Goal: Feedback & Contribution: Submit feedback/report problem

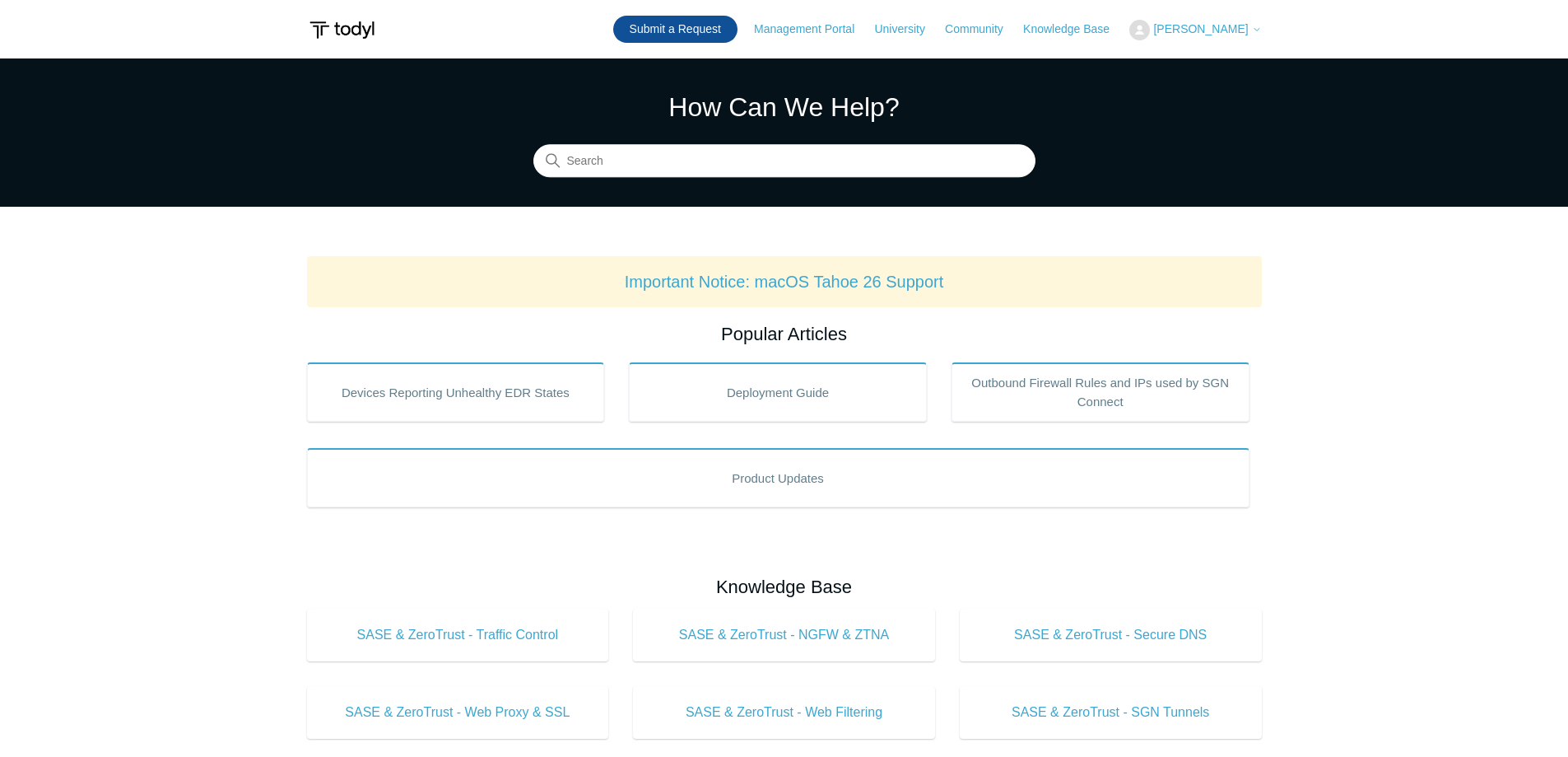
click at [690, 28] on link "Submit a Request" at bounding box center [676, 29] width 124 height 27
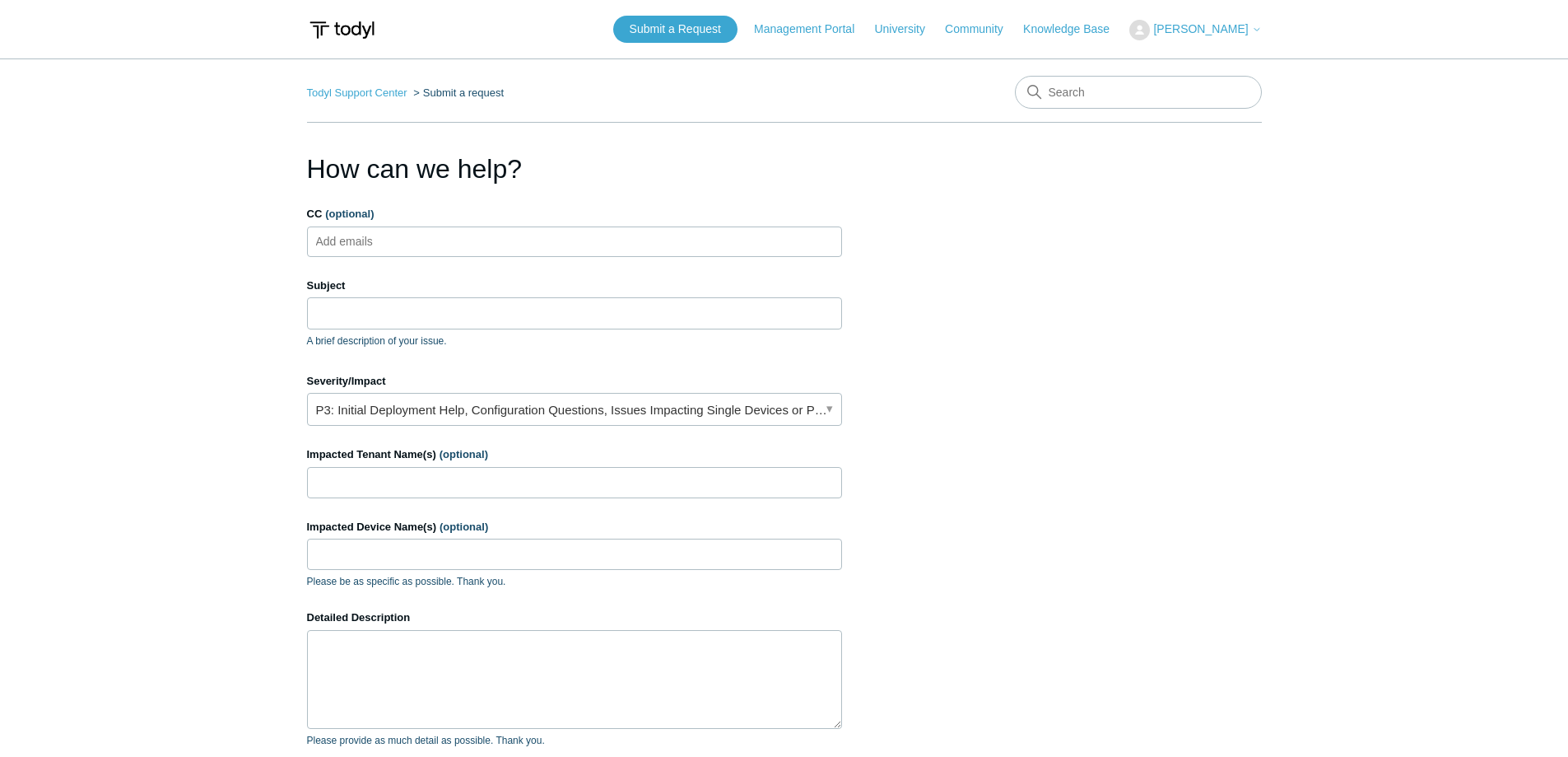
click at [407, 238] on input "CC (optional)" at bounding box center [358, 241] width 98 height 25
click at [396, 246] on input "CC (optional)" at bounding box center [358, 241] width 98 height 25
click at [411, 250] on ul "Add emails" at bounding box center [574, 241] width 535 height 30
paste input "emurry@datatelco.com"
type input "emurry@datatelco.com"
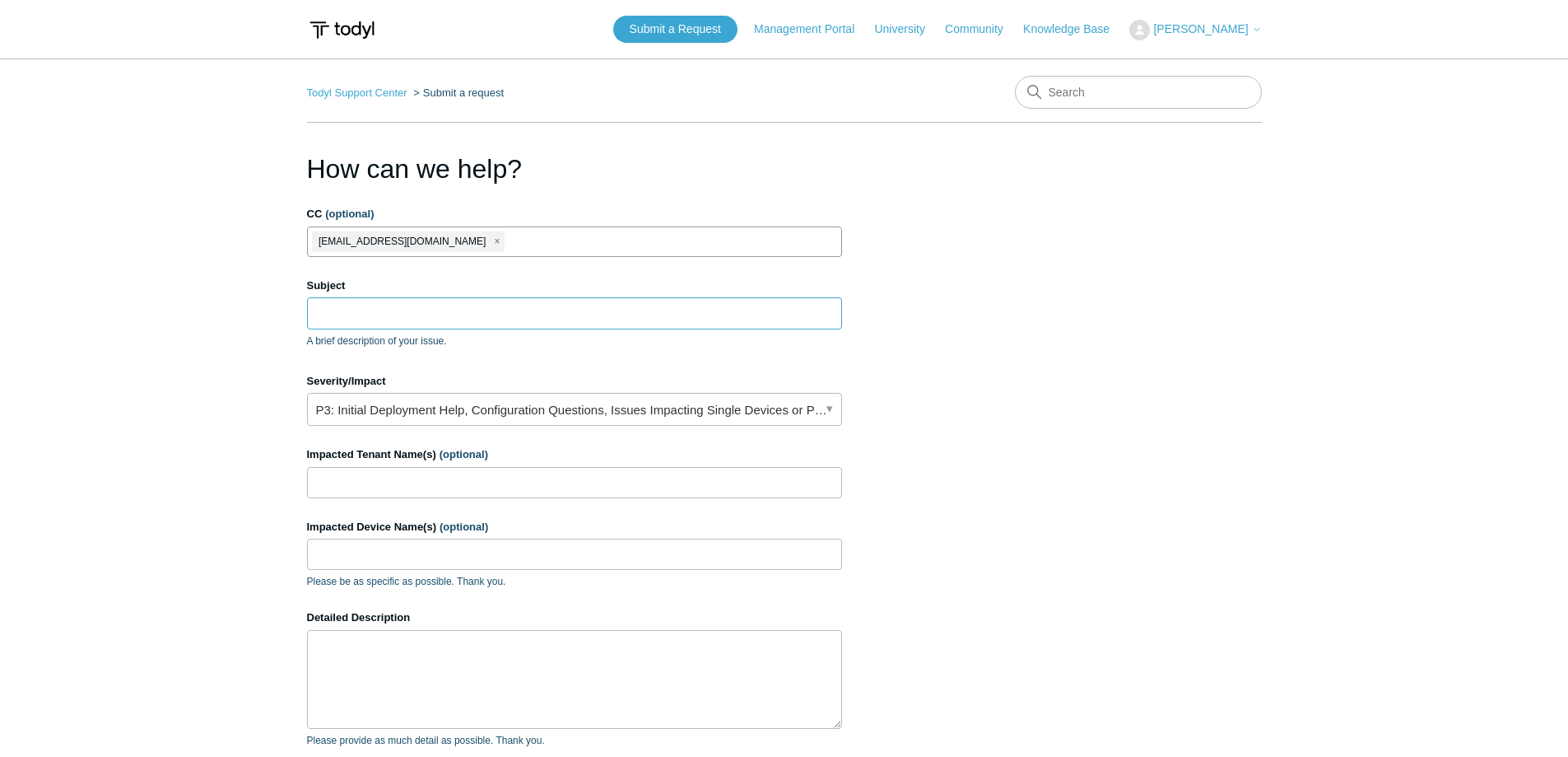
click at [392, 312] on input "Subject" at bounding box center [574, 313] width 535 height 31
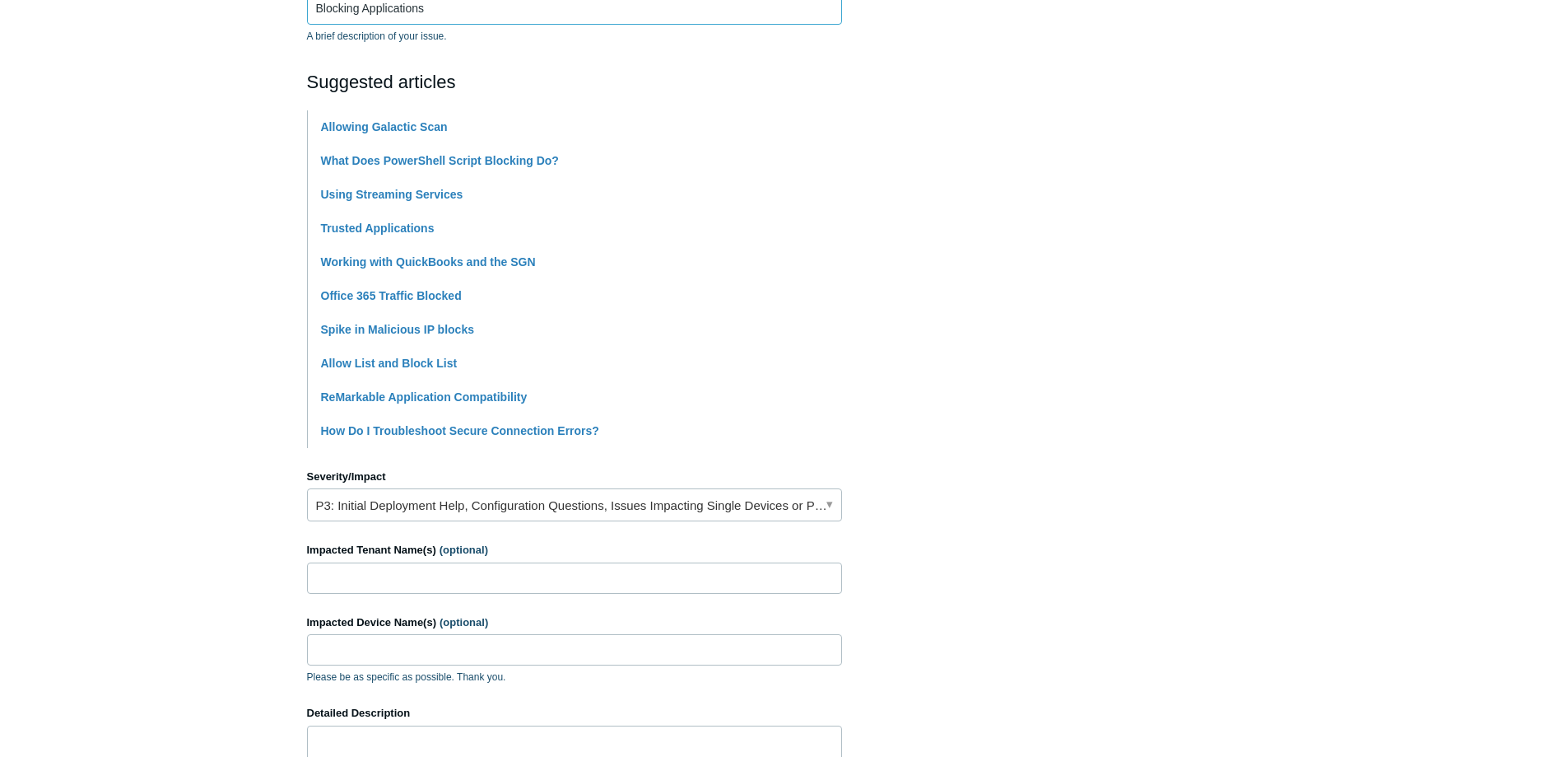
scroll to position [329, 0]
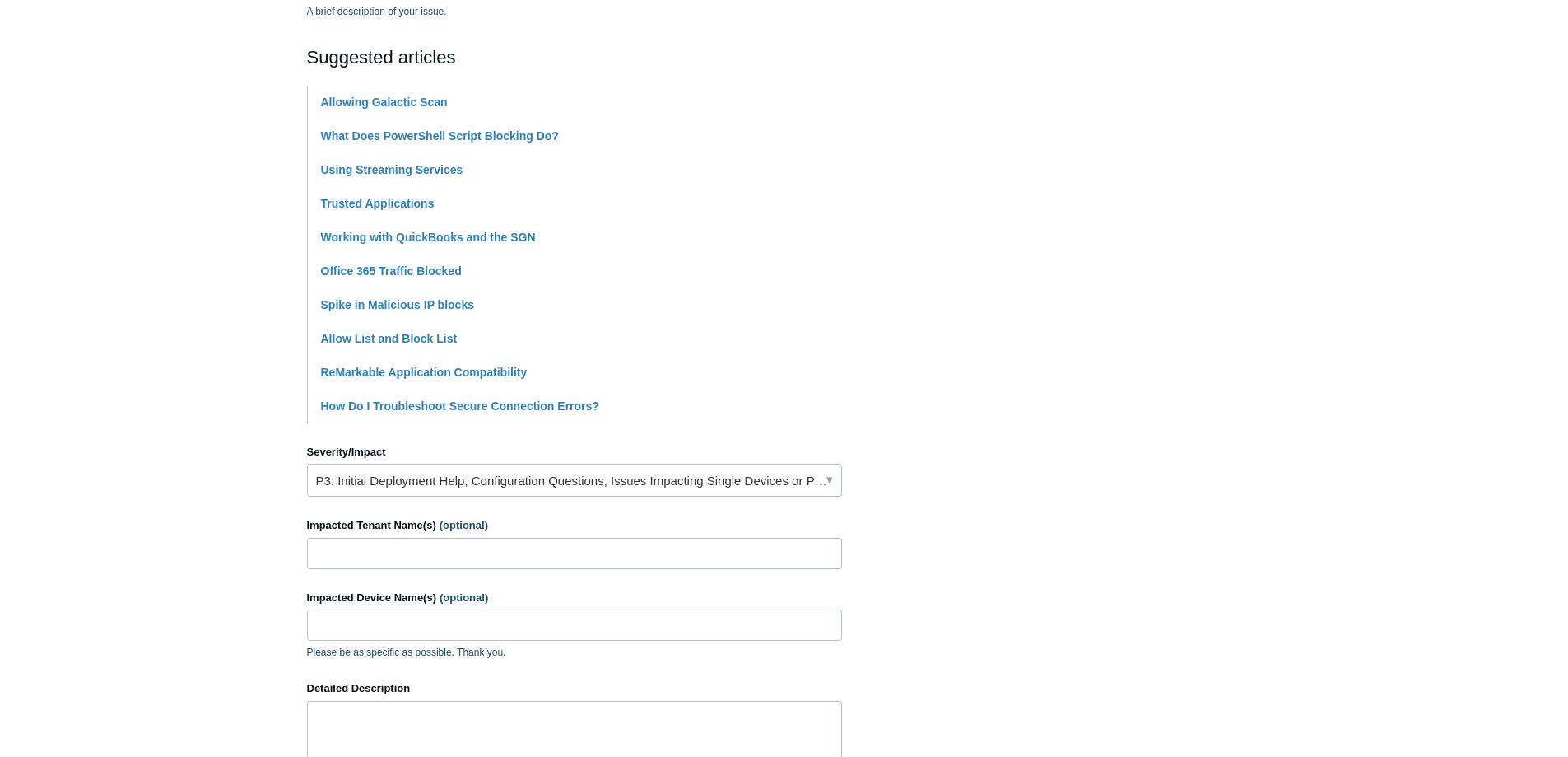
type input "Blocking Applications"
click at [494, 482] on link "P3: Initial Deployment Help, Configuration Questions, Issues Impacting Single D…" at bounding box center [574, 480] width 535 height 33
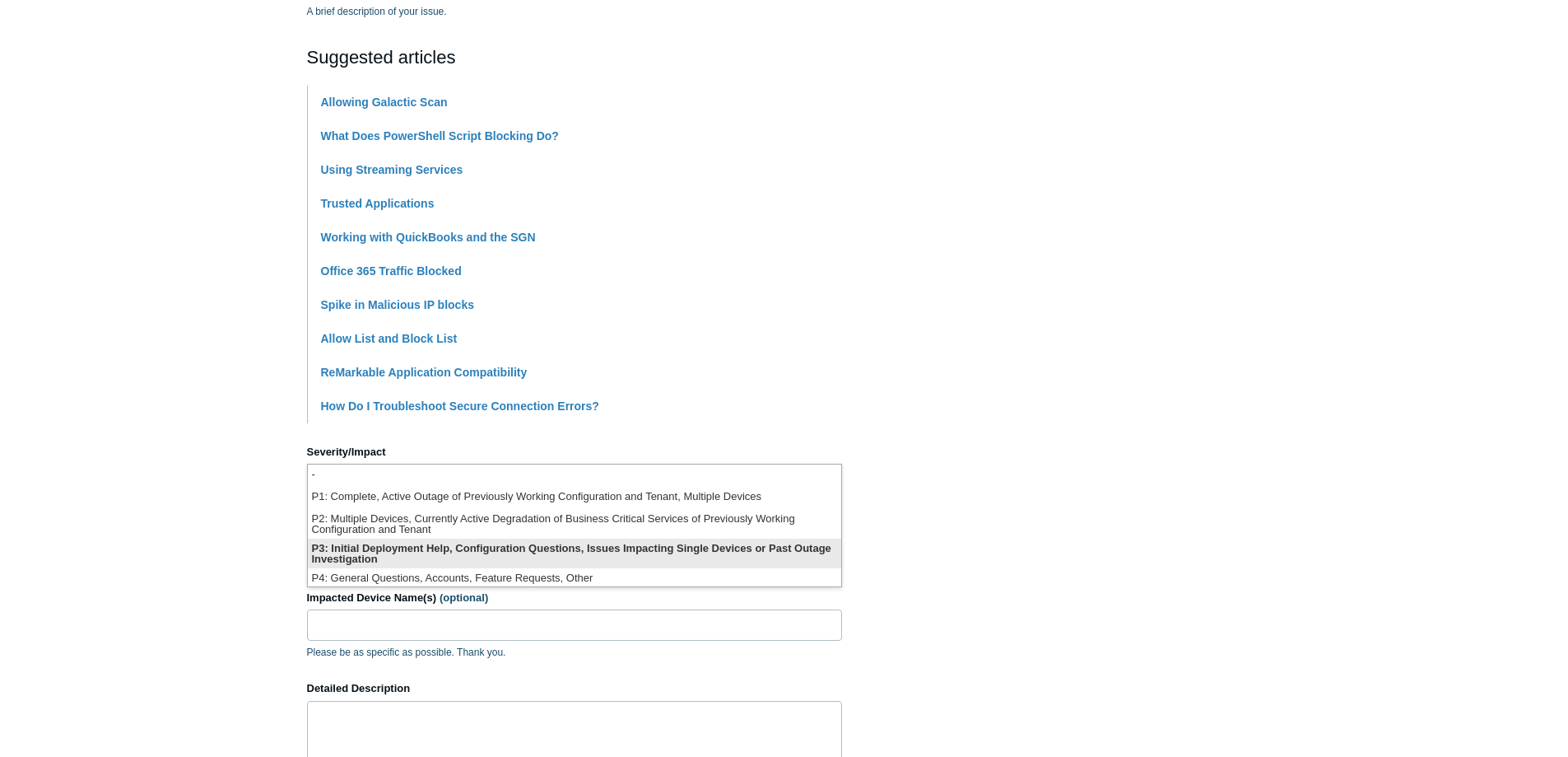
click at [522, 555] on li "P3: Initial Deployment Help, Configuration Questions, Issues Impacting Single D…" at bounding box center [574, 554] width 533 height 30
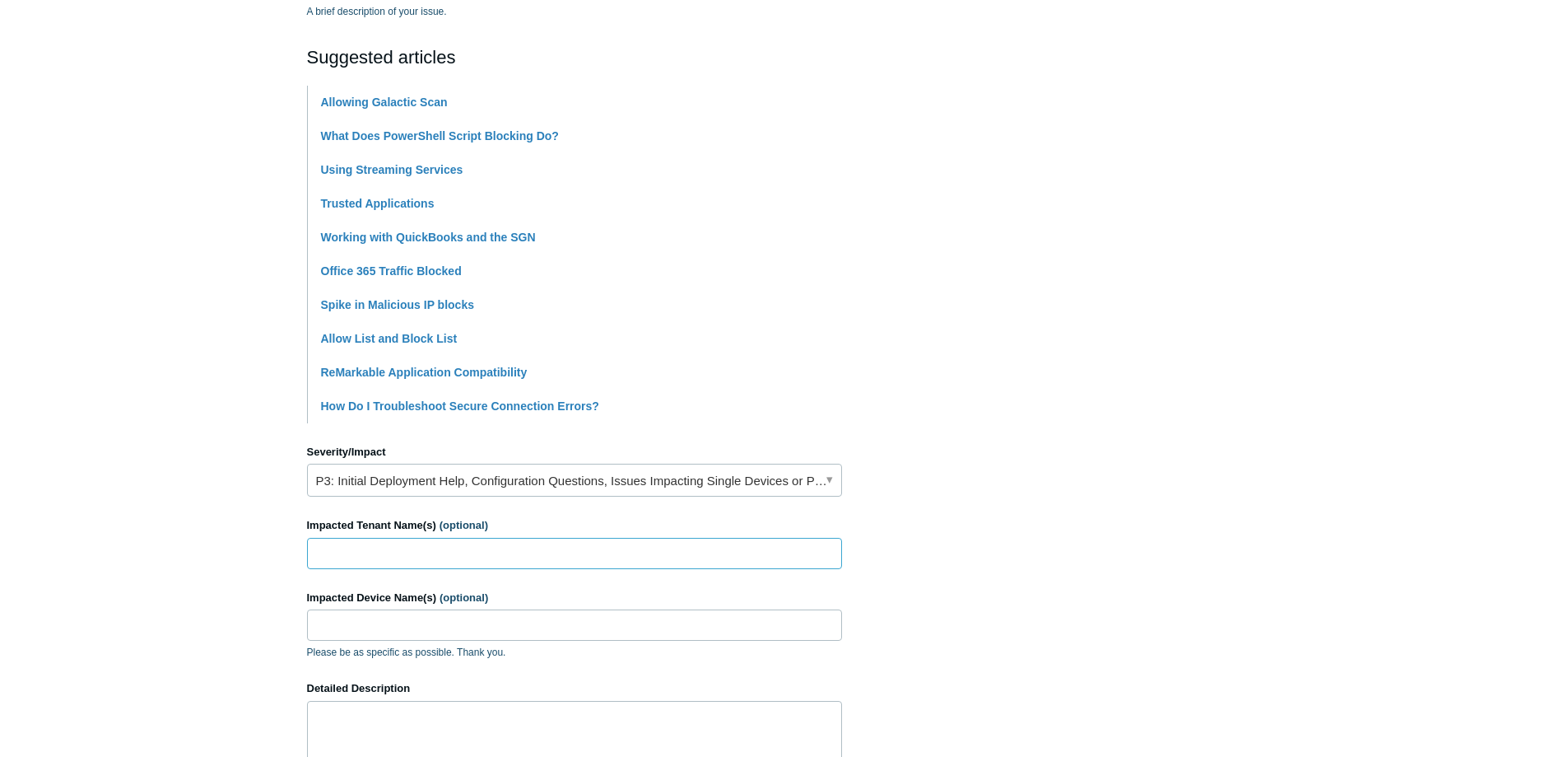
click at [409, 555] on input "Impacted Tenant Name(s) (optional)" at bounding box center [574, 554] width 535 height 31
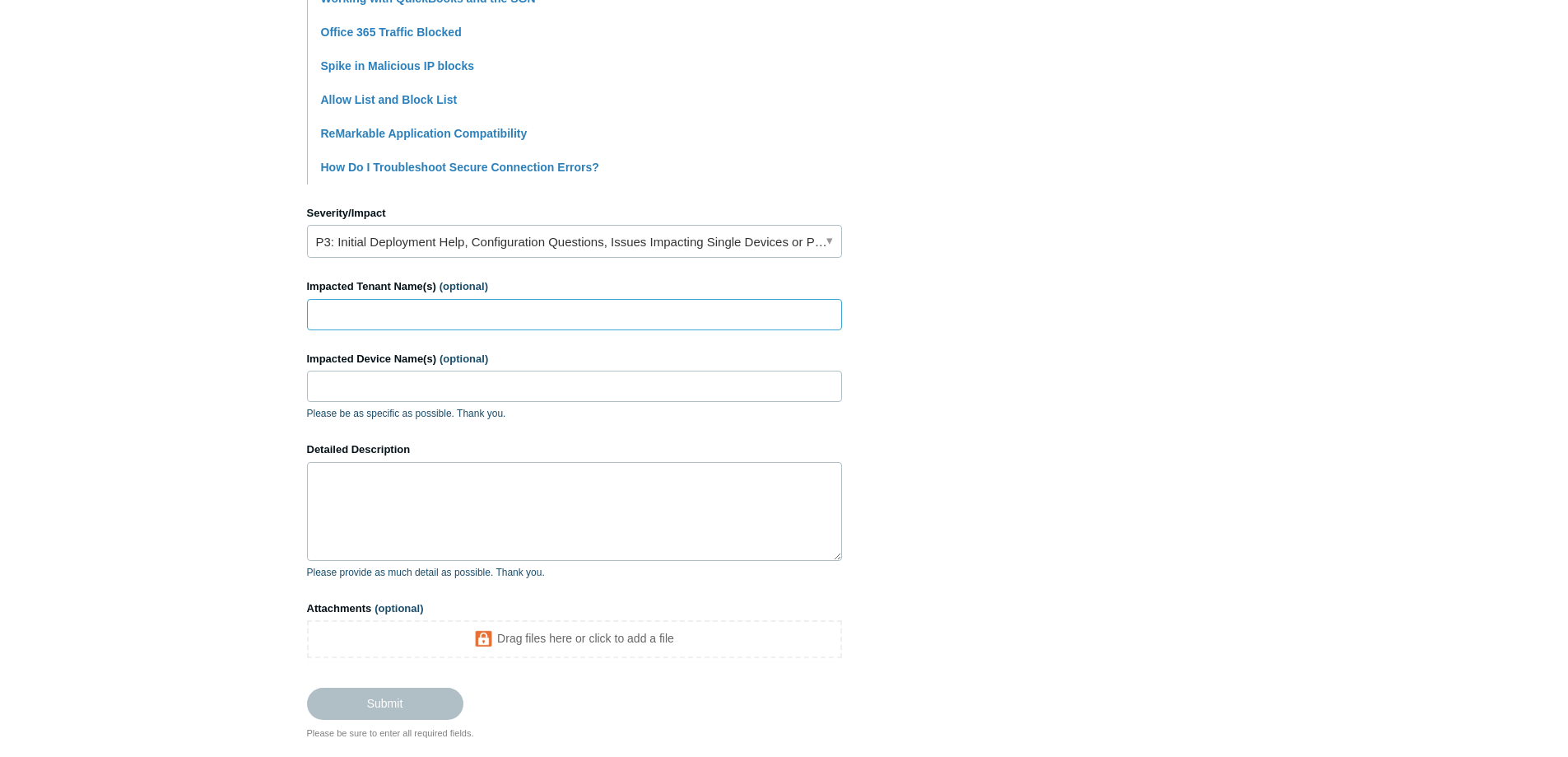
scroll to position [576, 0]
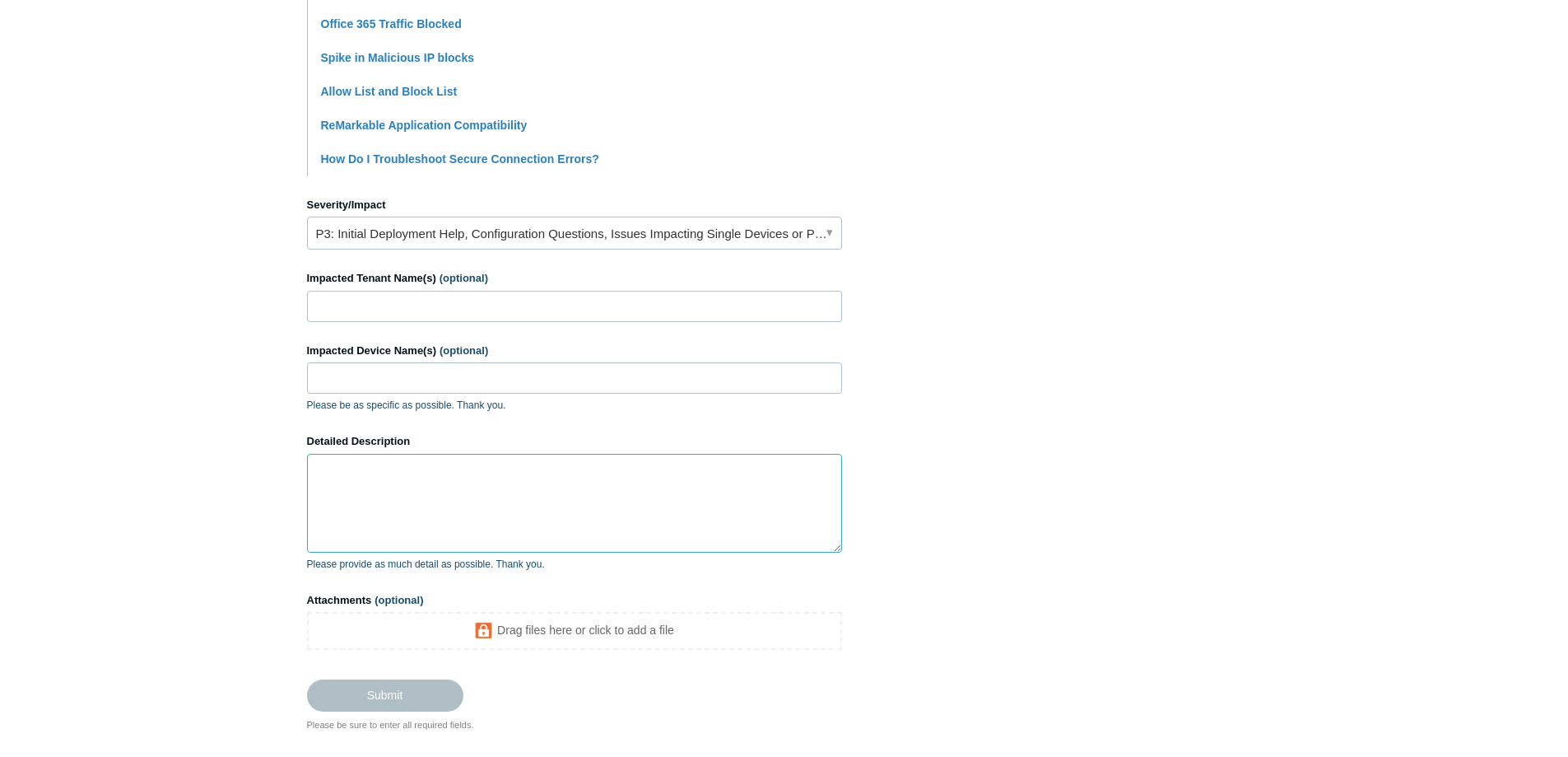
click at [356, 499] on textarea "Detailed Description" at bounding box center [574, 503] width 535 height 99
type textarea "N"
click at [366, 484] on textarea "Requesting assistance in blocking specific applications from running or install…" at bounding box center [574, 503] width 535 height 99
click at [369, 488] on textarea "Requesting assistance in blocking specific applications from running or install…" at bounding box center [574, 503] width 535 height 99
click at [377, 497] on textarea "Requesting assistance in blocking specific applications from running or install…" at bounding box center [574, 503] width 535 height 99
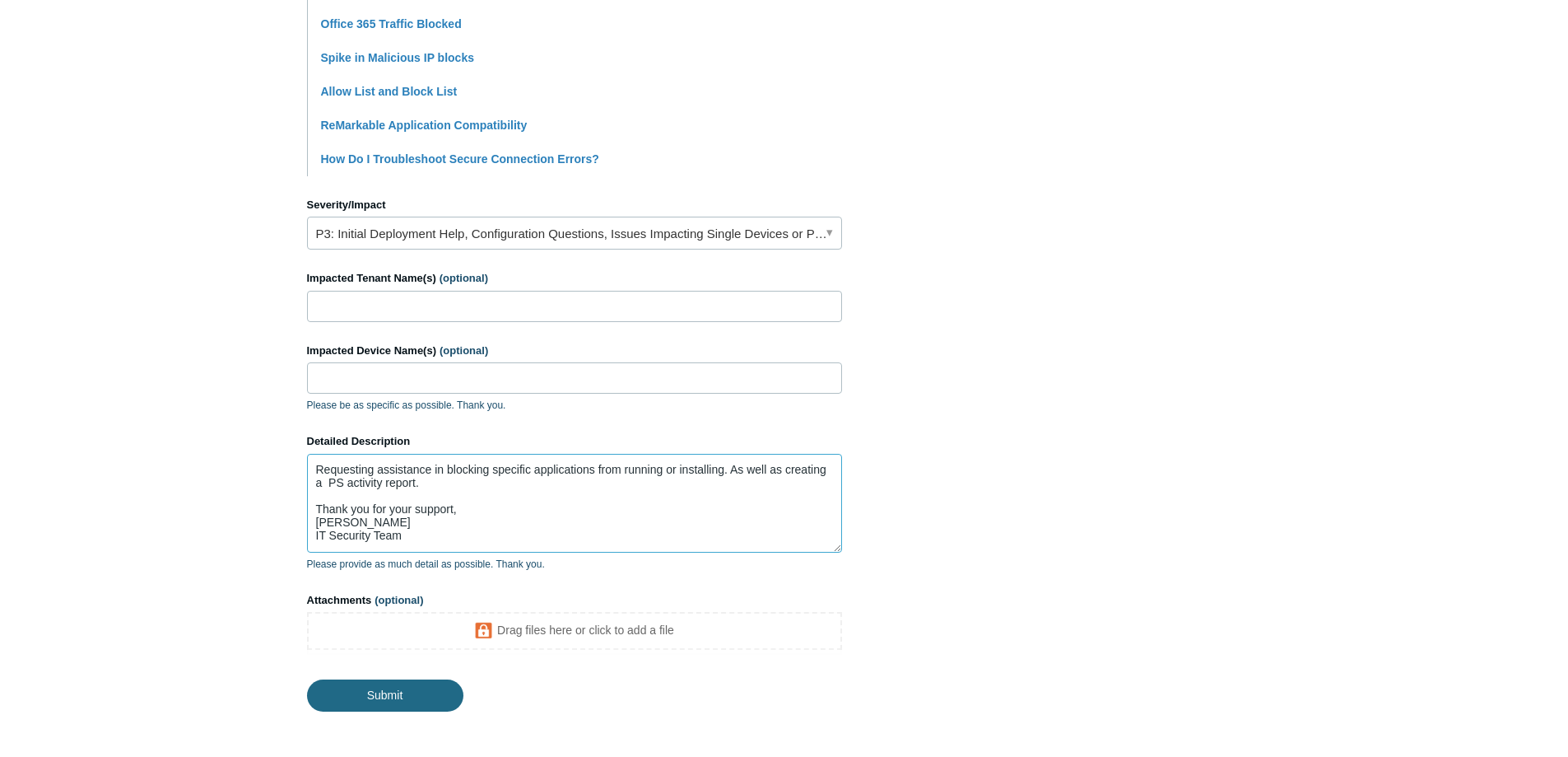
type textarea "Requesting assistance in blocking specific applications from running or install…"
click at [393, 690] on input "Submit" at bounding box center [386, 696] width 157 height 33
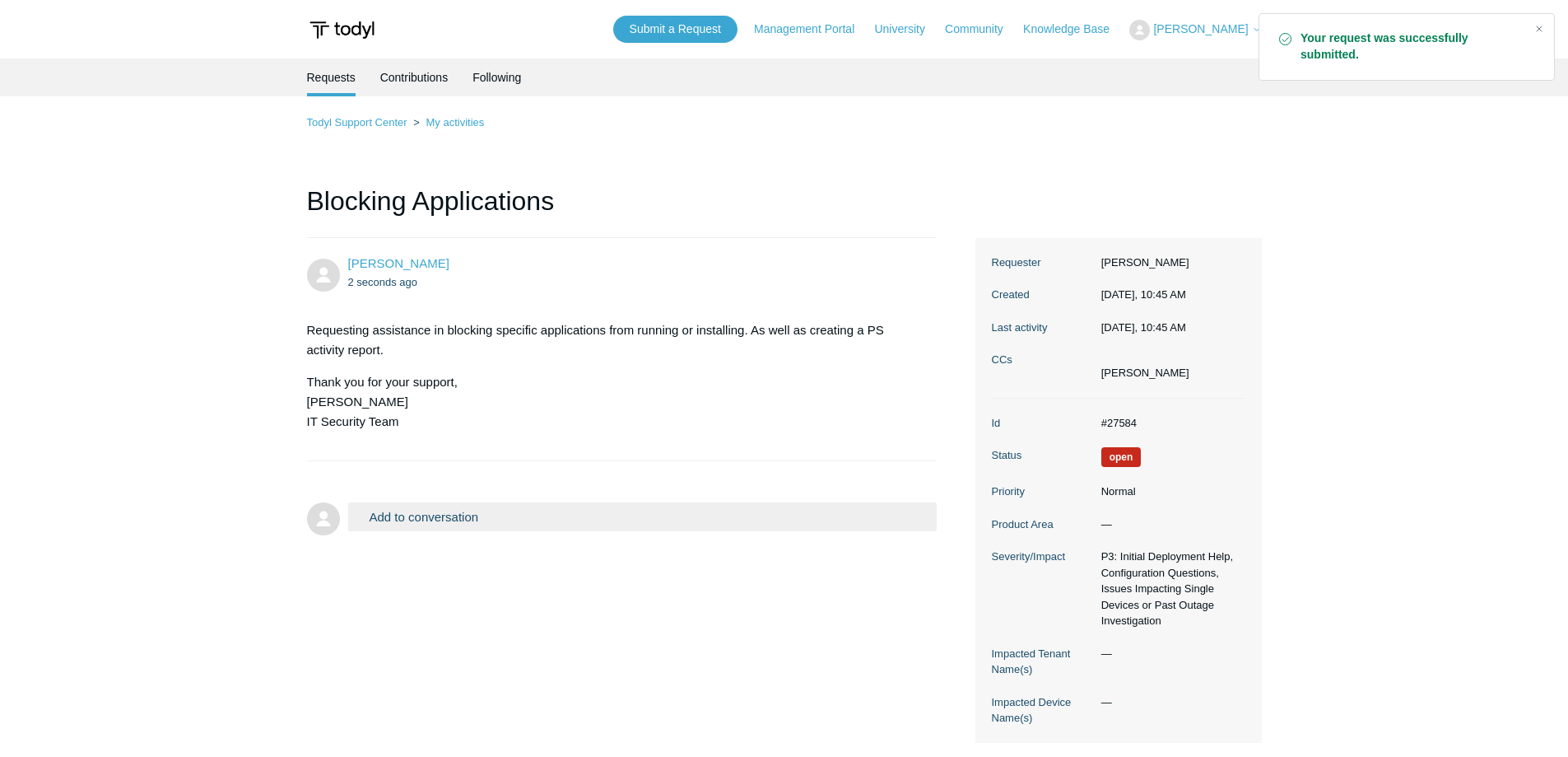
click at [1125, 421] on dd "#27584" at bounding box center [1169, 423] width 152 height 16
copy dd "27584"
